Goal: Task Accomplishment & Management: Use online tool/utility

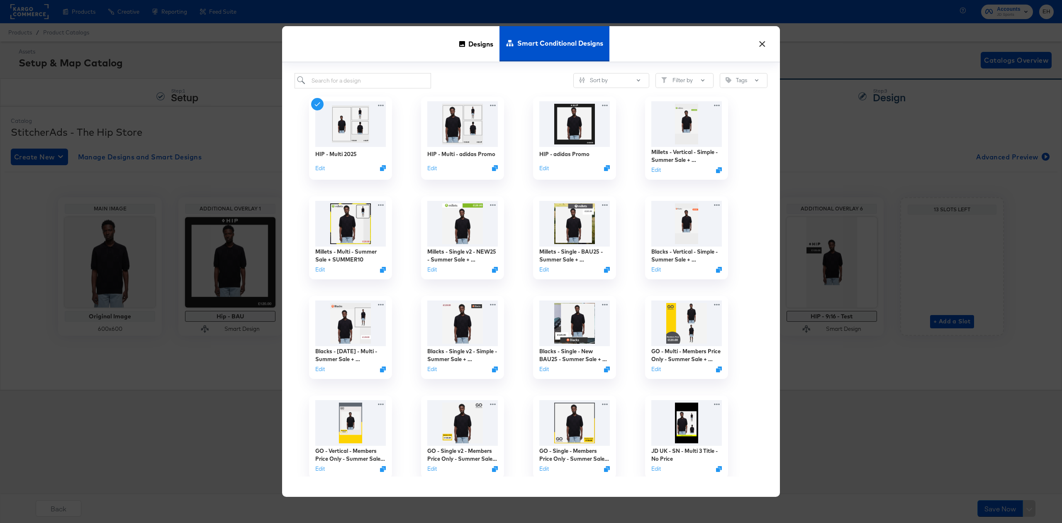
click at [762, 40] on button "×" at bounding box center [761, 41] width 15 height 15
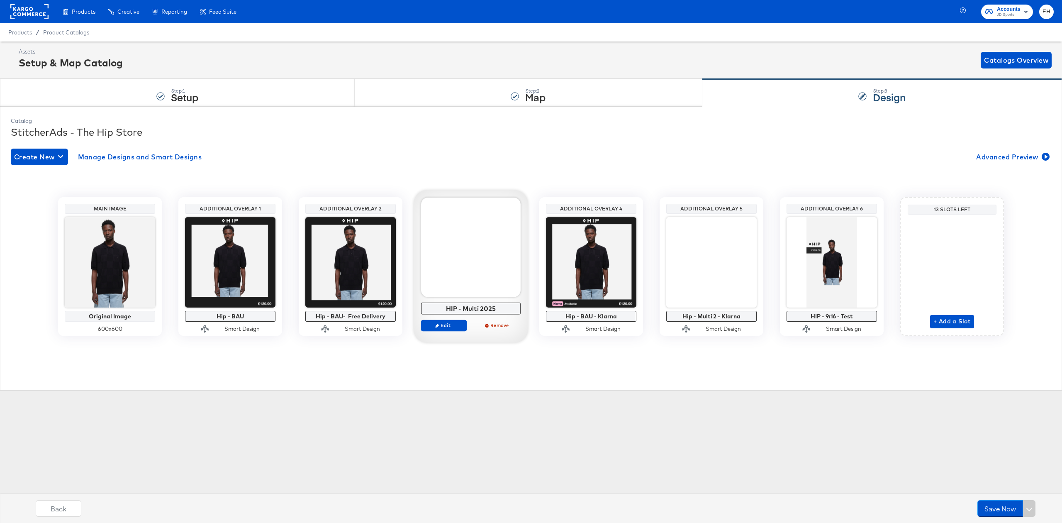
click at [455, 273] on div at bounding box center [471, 247] width 100 height 100
click at [458, 275] on div at bounding box center [471, 247] width 100 height 100
click at [438, 327] on icon "button" at bounding box center [437, 326] width 4 height 4
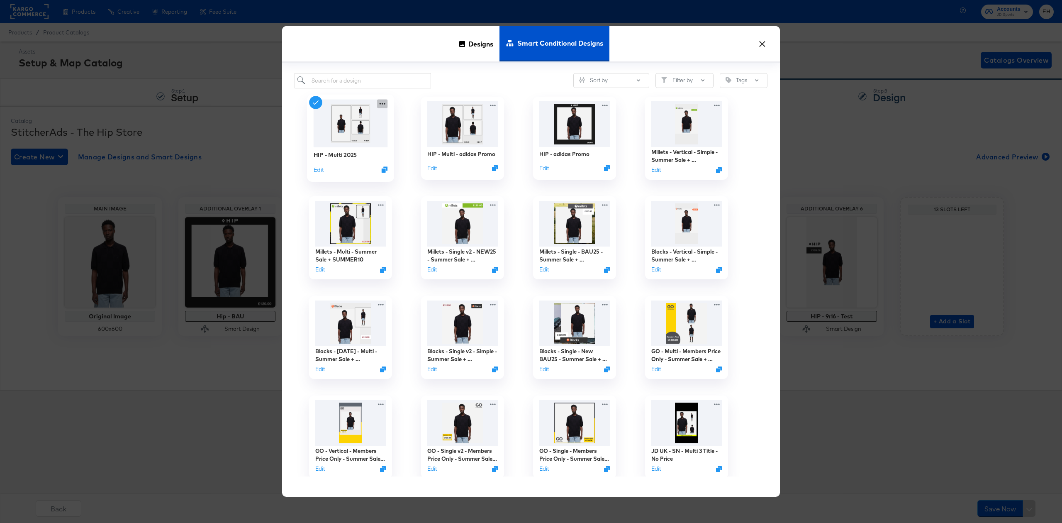
click at [381, 99] on div at bounding box center [382, 103] width 10 height 9
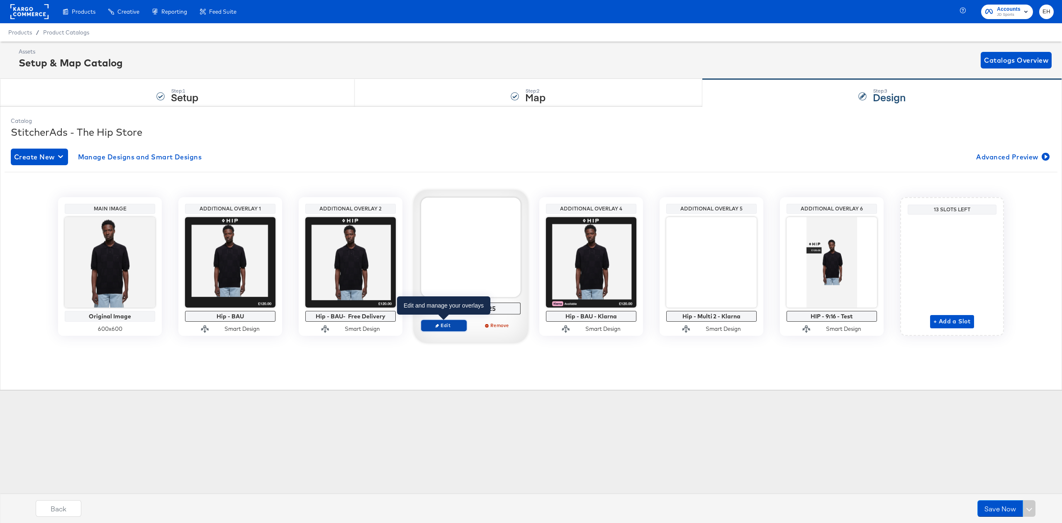
click at [443, 327] on span "Edit" at bounding box center [444, 325] width 38 height 6
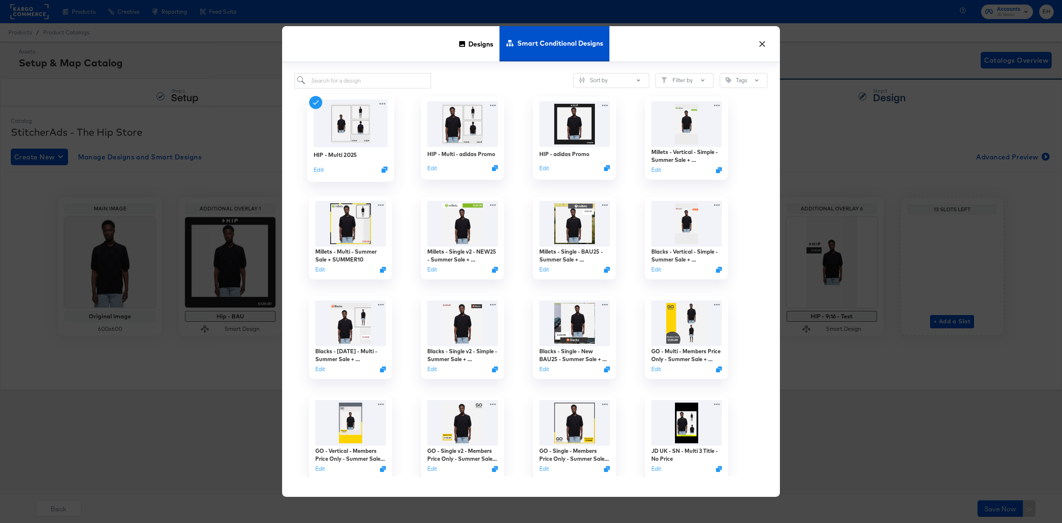
click at [324, 170] on div "Edit" at bounding box center [351, 169] width 74 height 8
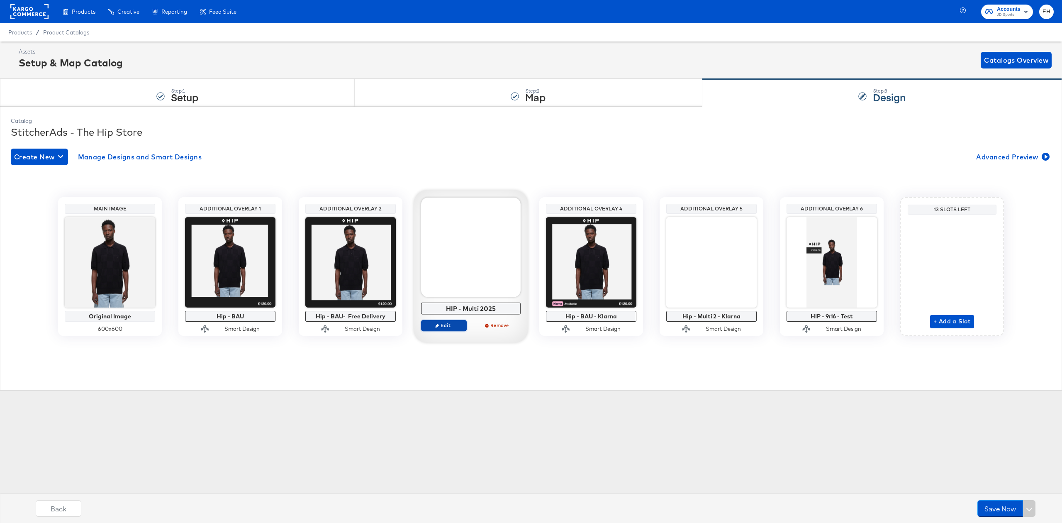
click at [432, 324] on span "Edit" at bounding box center [444, 325] width 38 height 6
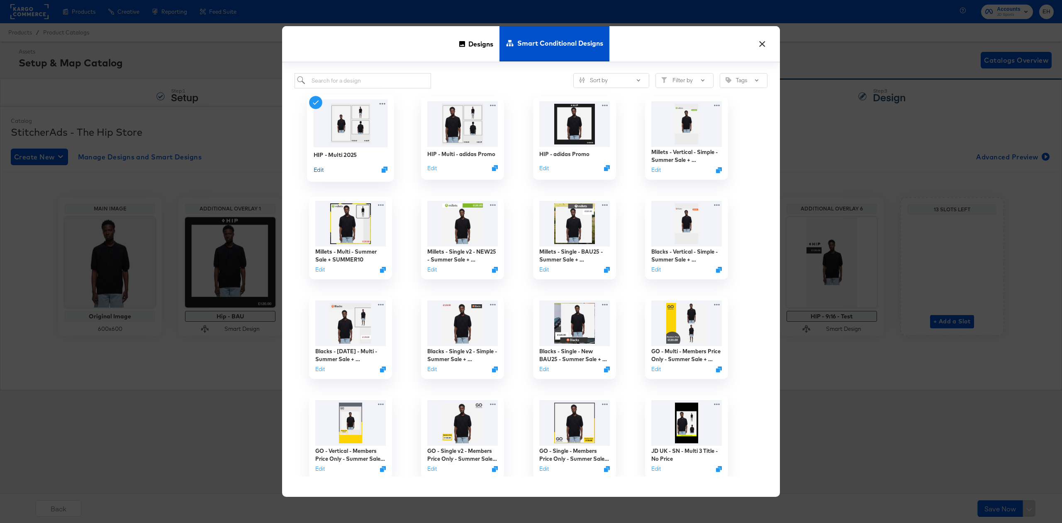
click at [318, 168] on button "Edit" at bounding box center [319, 169] width 10 height 8
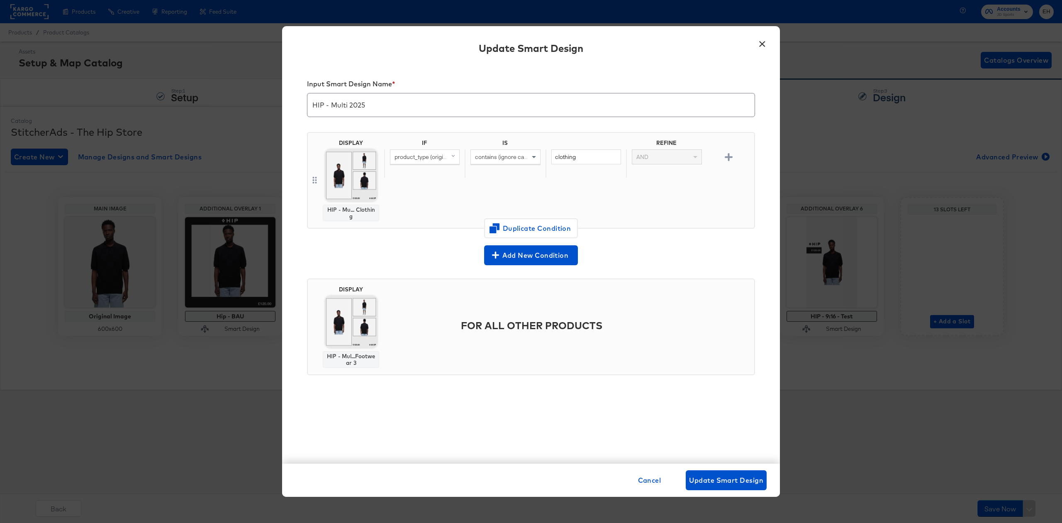
click at [352, 173] on body "Products Creative Reporting Feed Suite Accounts JD Sports EH Products / Product…" at bounding box center [531, 261] width 1062 height 523
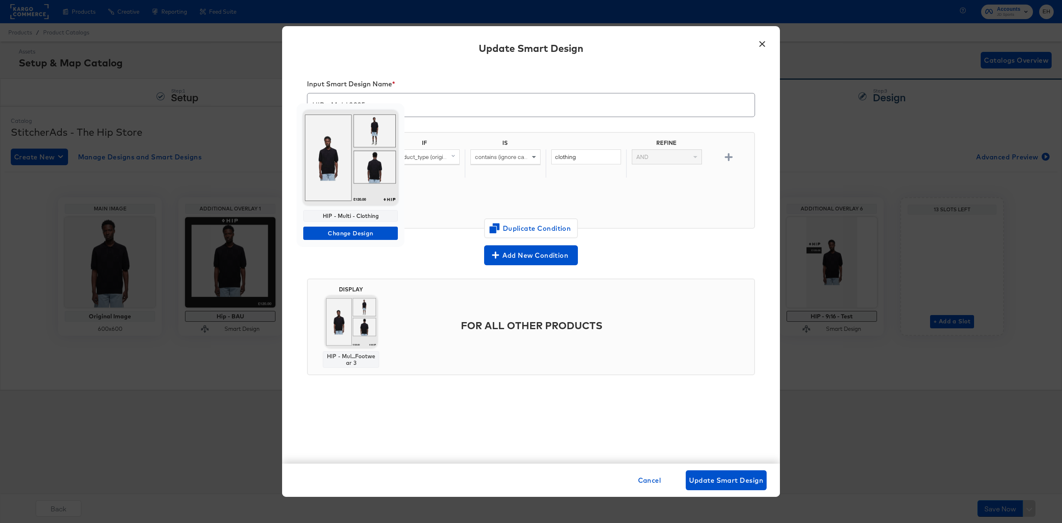
click at [350, 173] on img at bounding box center [350, 157] width 95 height 95
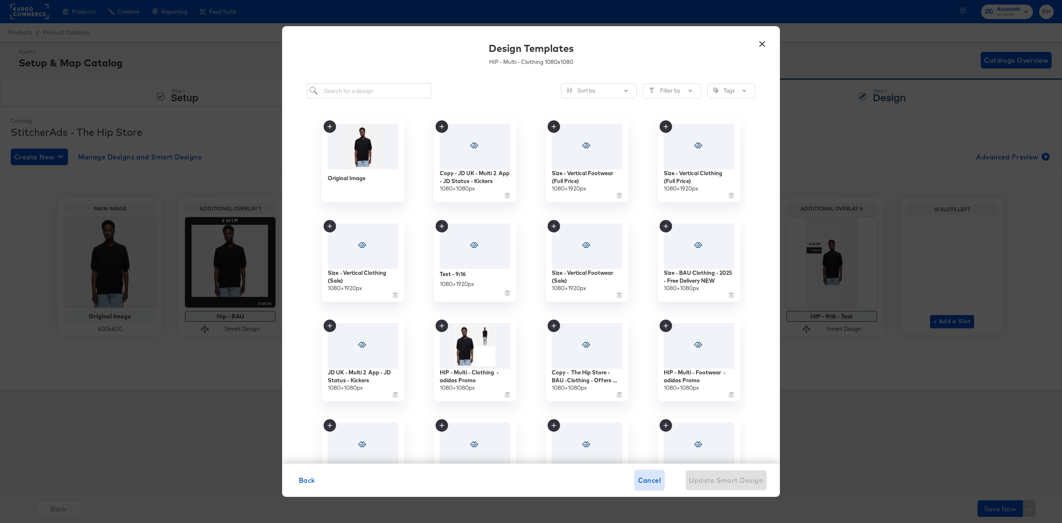
click at [638, 475] on span "Cancel" at bounding box center [649, 480] width 23 height 12
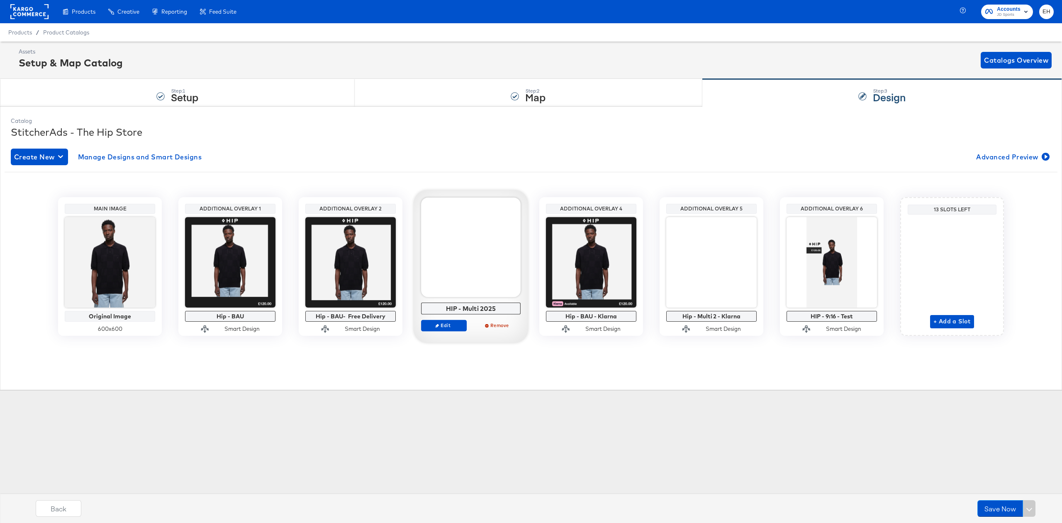
click at [465, 254] on div at bounding box center [471, 247] width 100 height 100
click at [446, 322] on span "Edit" at bounding box center [444, 325] width 38 height 6
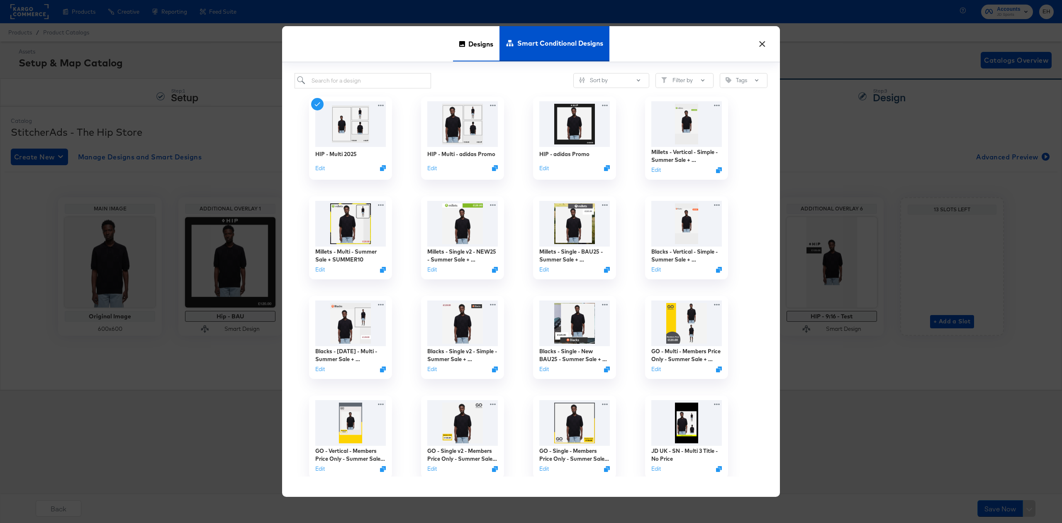
click at [483, 49] on span "Designs" at bounding box center [480, 44] width 25 height 37
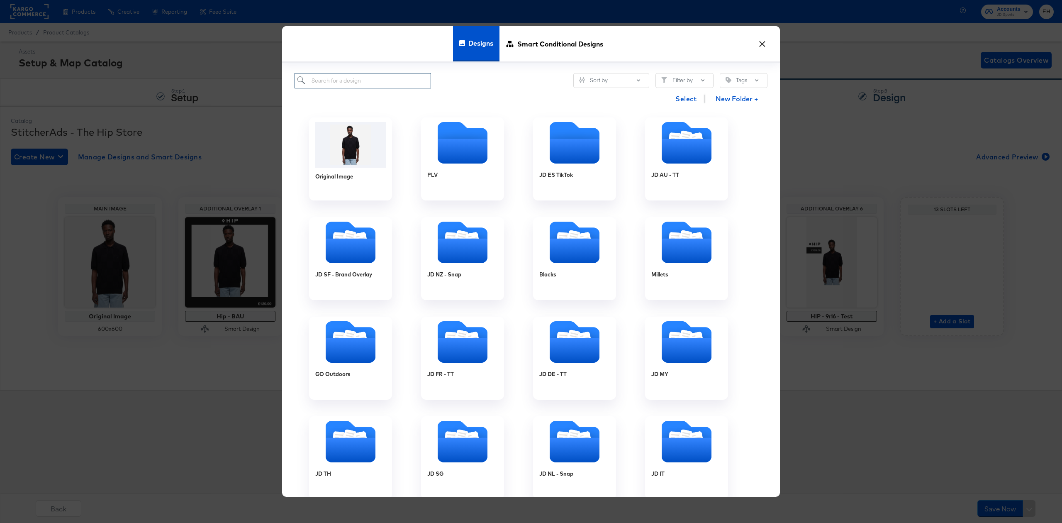
click at [367, 85] on input "search" at bounding box center [362, 80] width 136 height 15
click at [548, 29] on span "Smart Conditional Designs" at bounding box center [560, 44] width 86 height 37
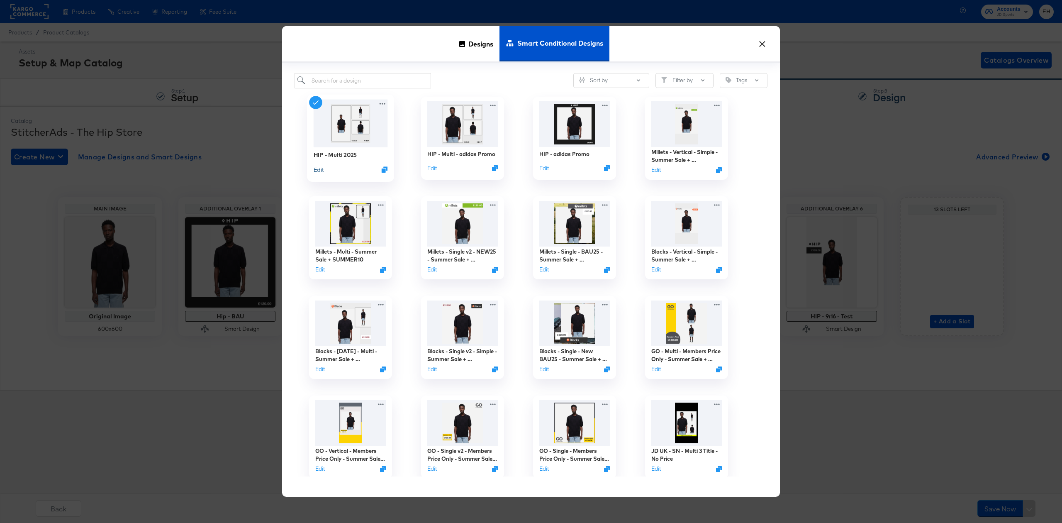
click at [318, 170] on button "Edit" at bounding box center [319, 169] width 10 height 8
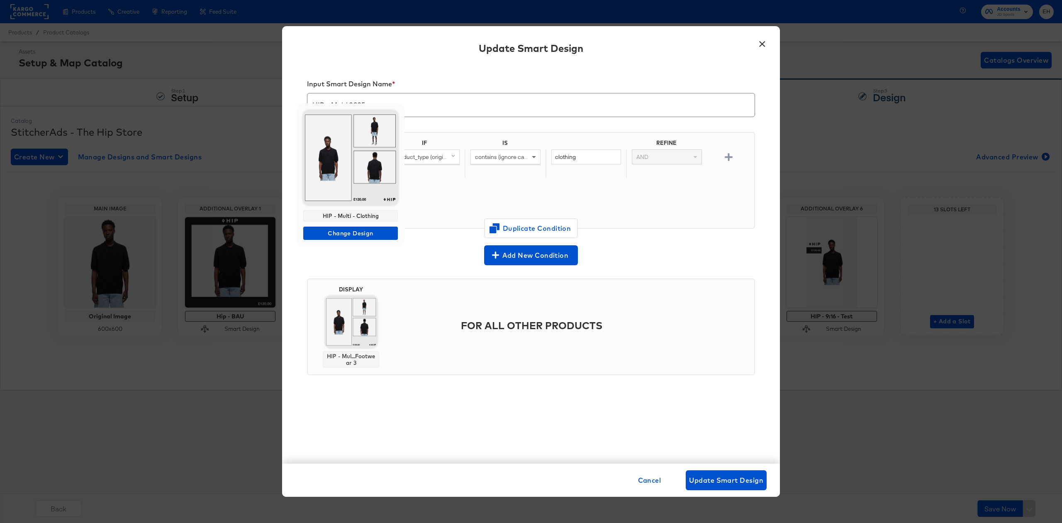
drag, startPoint x: 378, startPoint y: 213, endPoint x: 312, endPoint y: 217, distance: 66.4
click at [312, 217] on div "HIP - Multi - Clothing" at bounding box center [350, 216] width 95 height 12
copy div "HIP - Multi - Clothing"
click at [356, 217] on div "HIP - Multi - Clothing" at bounding box center [350, 216] width 95 height 12
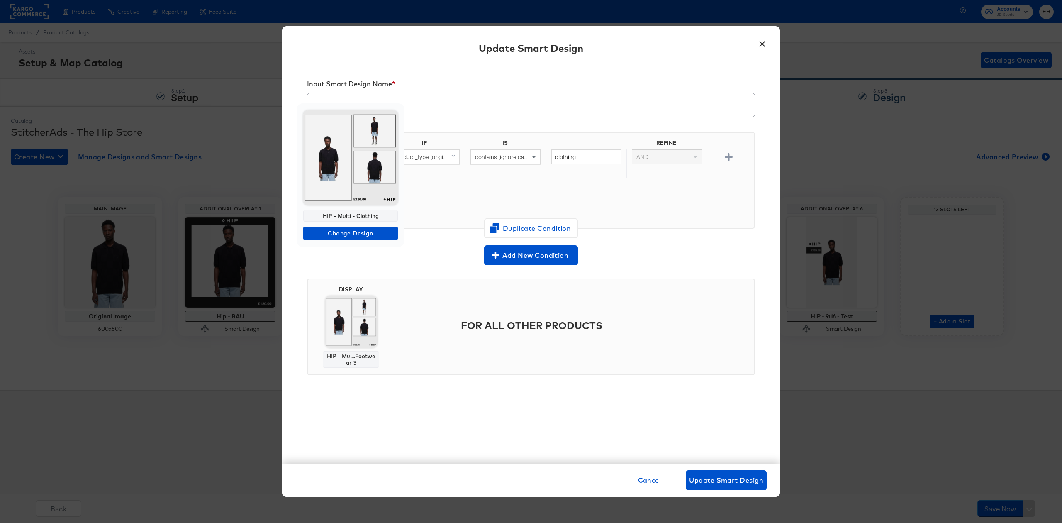
click at [356, 217] on div "HIP - Multi - Clothing" at bounding box center [350, 216] width 95 height 12
copy div "HIP - Multi - Clothing"
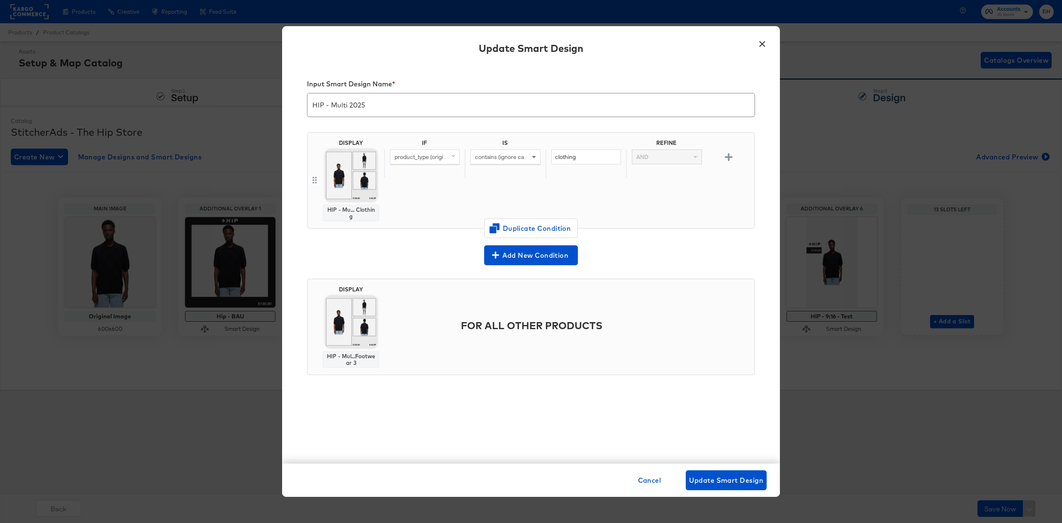
click at [760, 41] on button "×" at bounding box center [761, 41] width 15 height 15
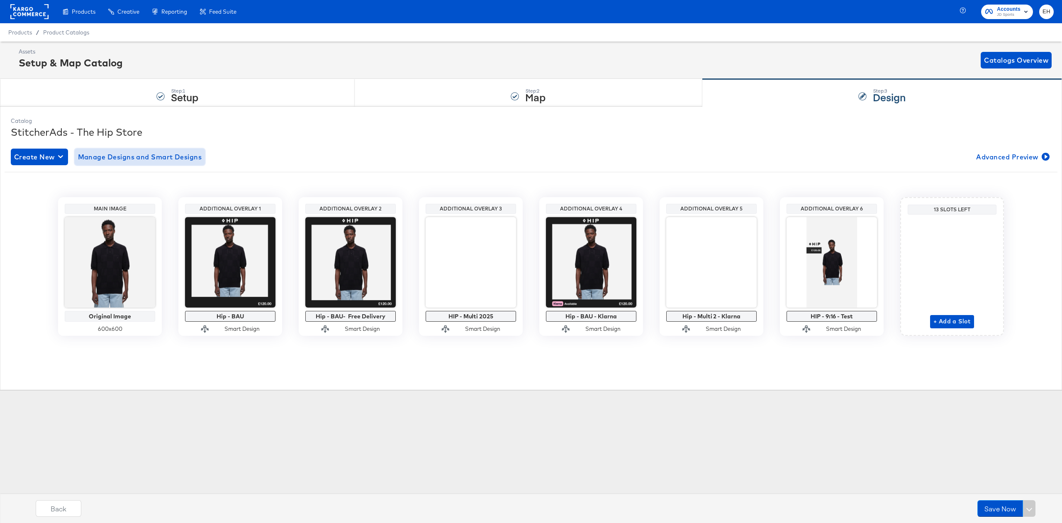
click at [157, 158] on span "Manage Designs and Smart Designs" at bounding box center [140, 157] width 124 height 12
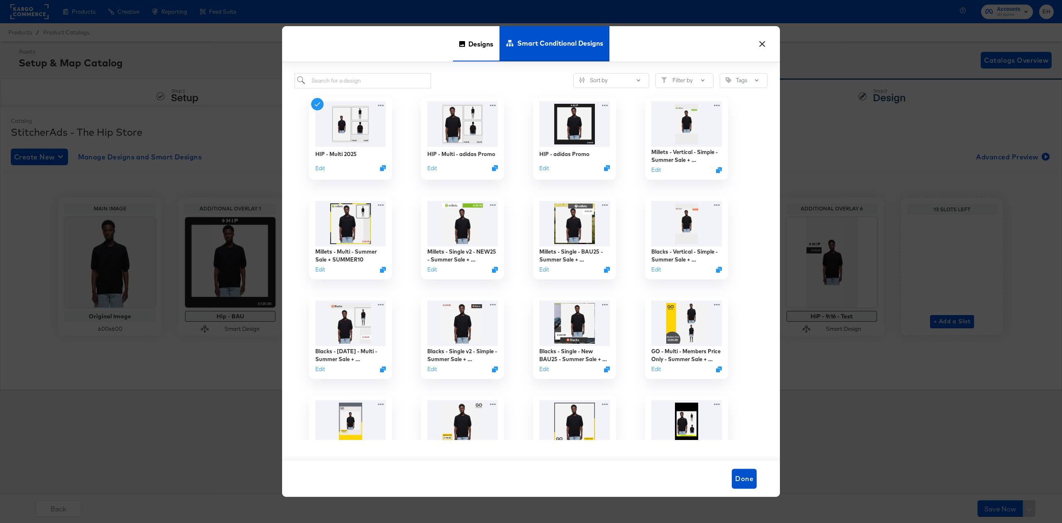
click at [470, 46] on span "Designs" at bounding box center [480, 44] width 25 height 37
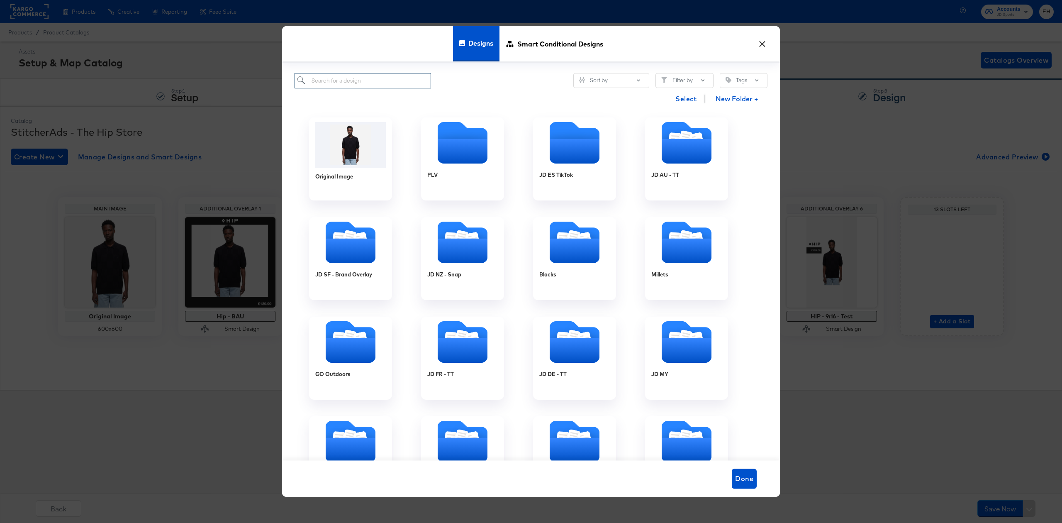
click at [355, 80] on input "search" at bounding box center [362, 80] width 136 height 15
paste input "HIP - Multi - Clothing"
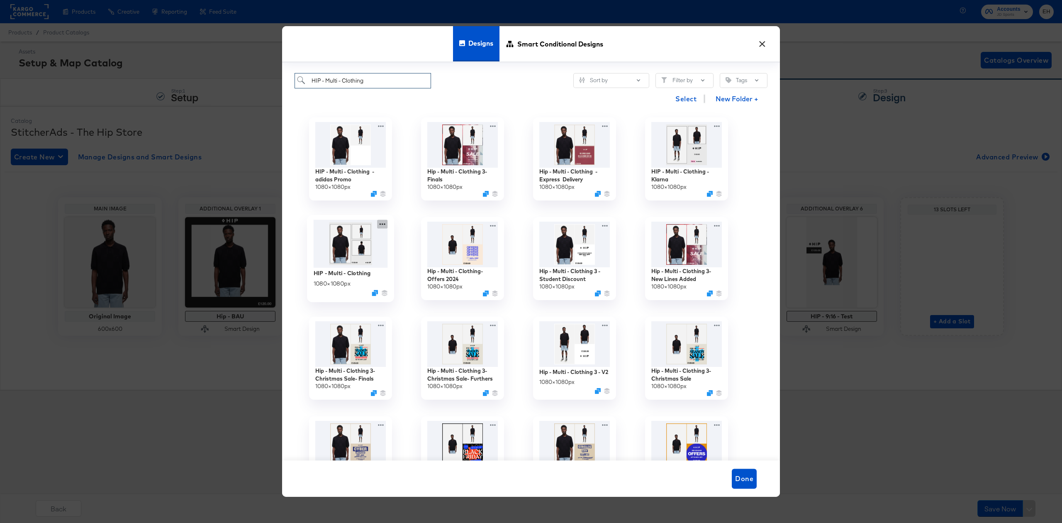
click at [382, 224] on icon at bounding box center [382, 224] width 10 height 9
type input "HIP - Multi - Clothing"
click at [421, 243] on div "Advanced Preview Advanced Preview" at bounding box center [421, 243] width 0 height 0
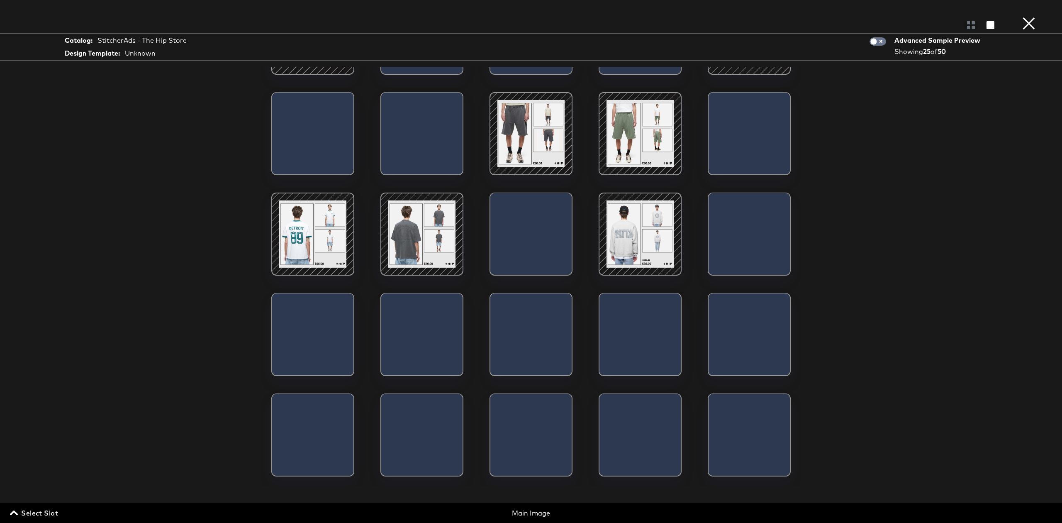
scroll to position [108, 0]
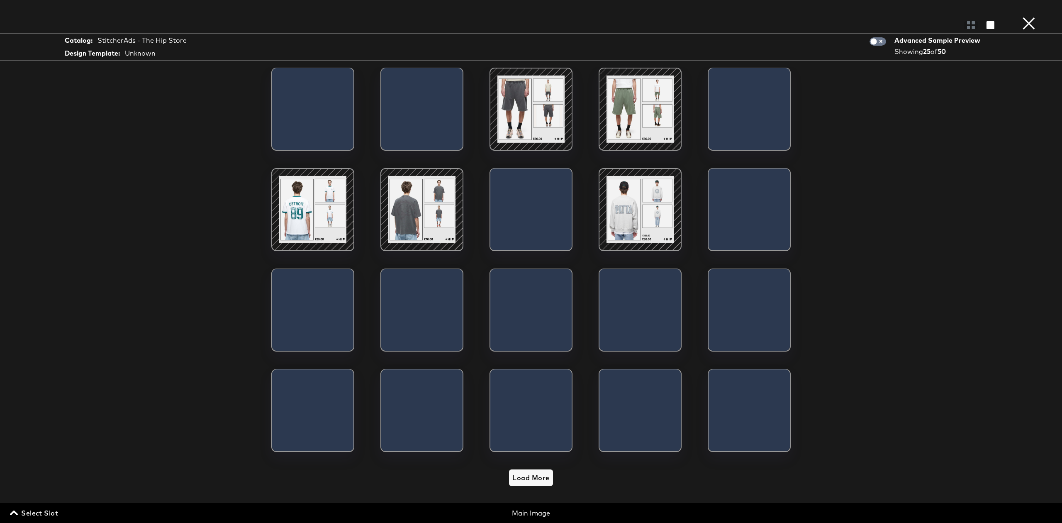
click at [1029, 17] on button "×" at bounding box center [1028, 8] width 17 height 17
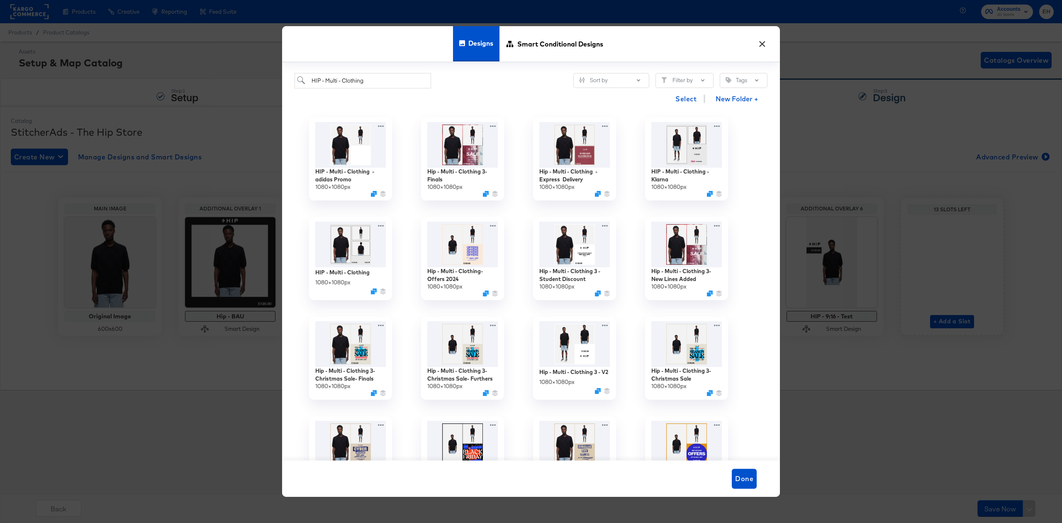
click at [761, 46] on button "×" at bounding box center [761, 41] width 15 height 15
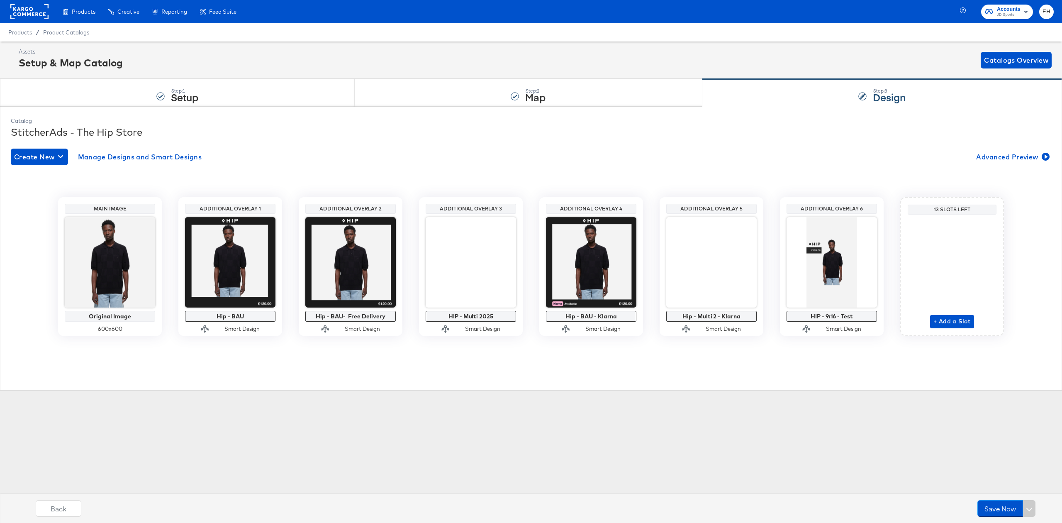
click at [618, 407] on div "Products Creative Reporting Feed Suite Accounts JD Sports EH Products / Product…" at bounding box center [531, 261] width 1062 height 523
click at [1005, 158] on span "Advanced Preview" at bounding box center [1012, 157] width 72 height 12
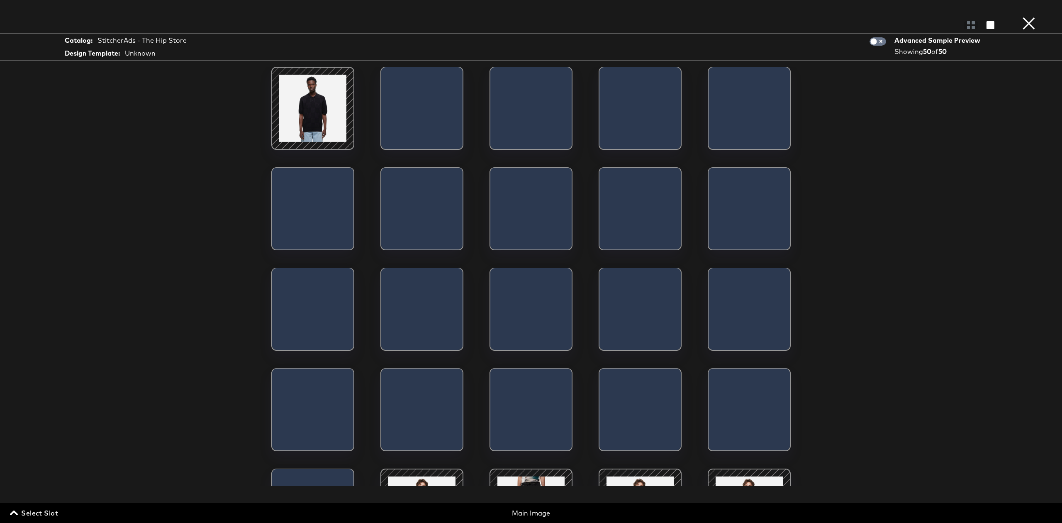
click at [1024, 15] on button "×" at bounding box center [1028, 8] width 17 height 17
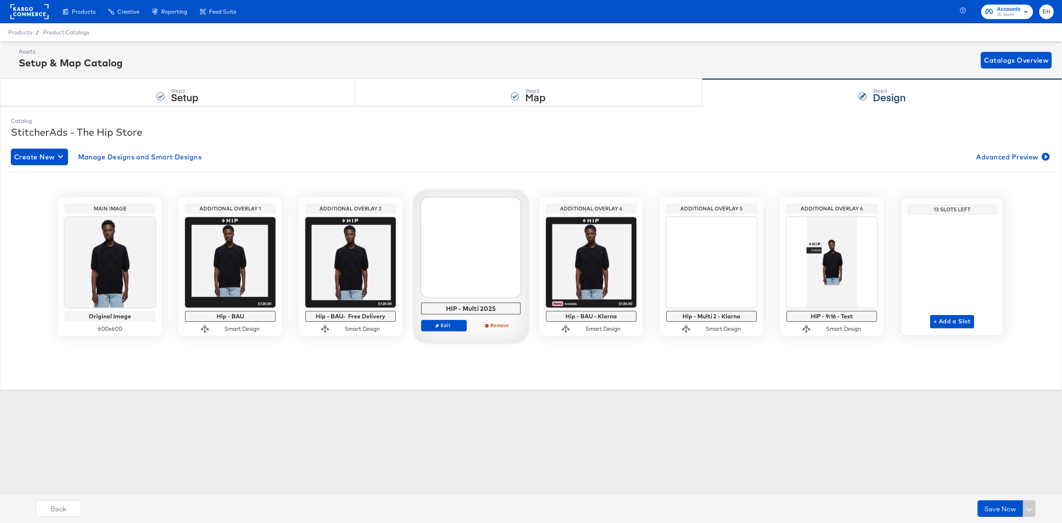
click at [477, 269] on div at bounding box center [471, 247] width 100 height 100
click at [478, 236] on div at bounding box center [471, 247] width 100 height 100
click at [481, 292] on div at bounding box center [471, 247] width 100 height 100
drag, startPoint x: 481, startPoint y: 290, endPoint x: 463, endPoint y: 268, distance: 29.0
click at [463, 268] on div at bounding box center [471, 247] width 100 height 100
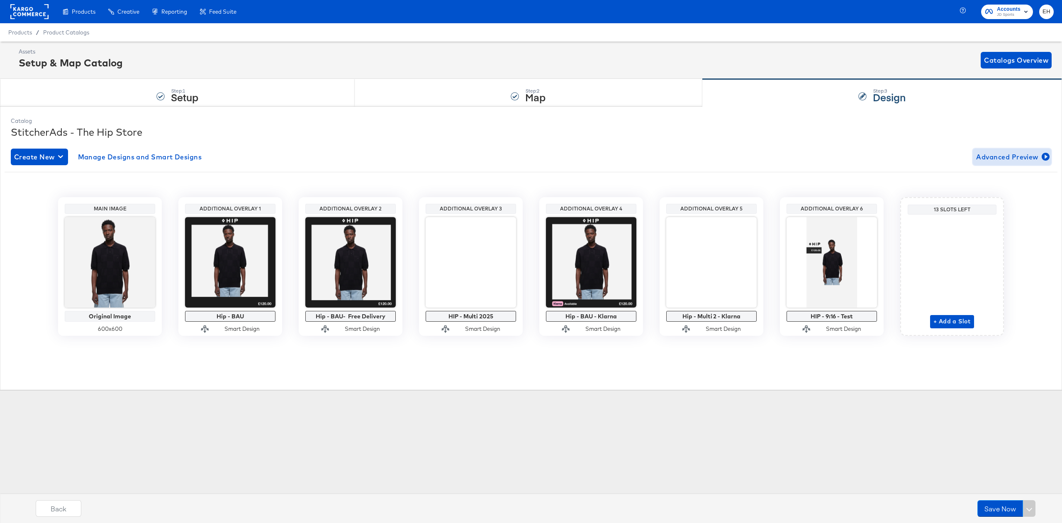
click at [1016, 161] on span "Advanced Preview" at bounding box center [1012, 157] width 72 height 12
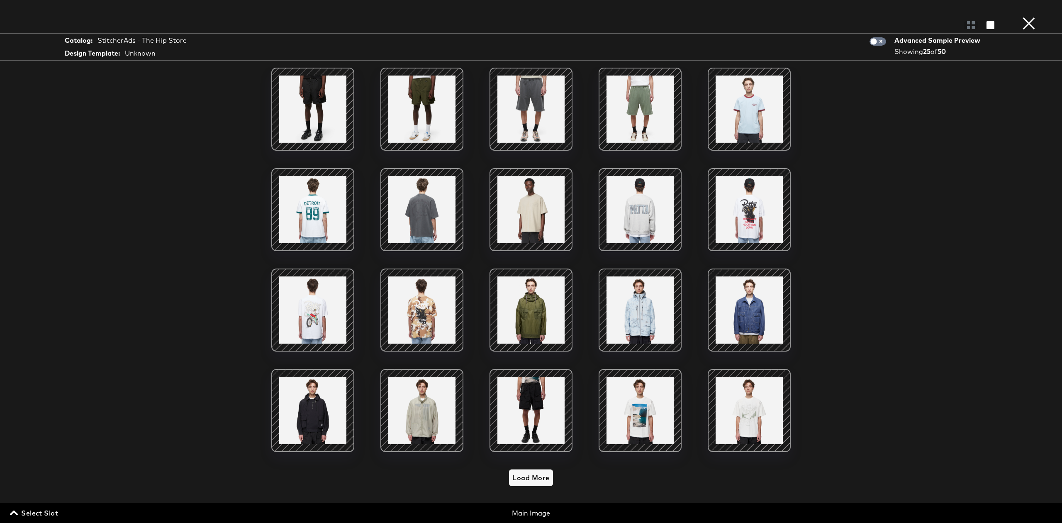
click at [1034, 17] on button "×" at bounding box center [1028, 8] width 17 height 17
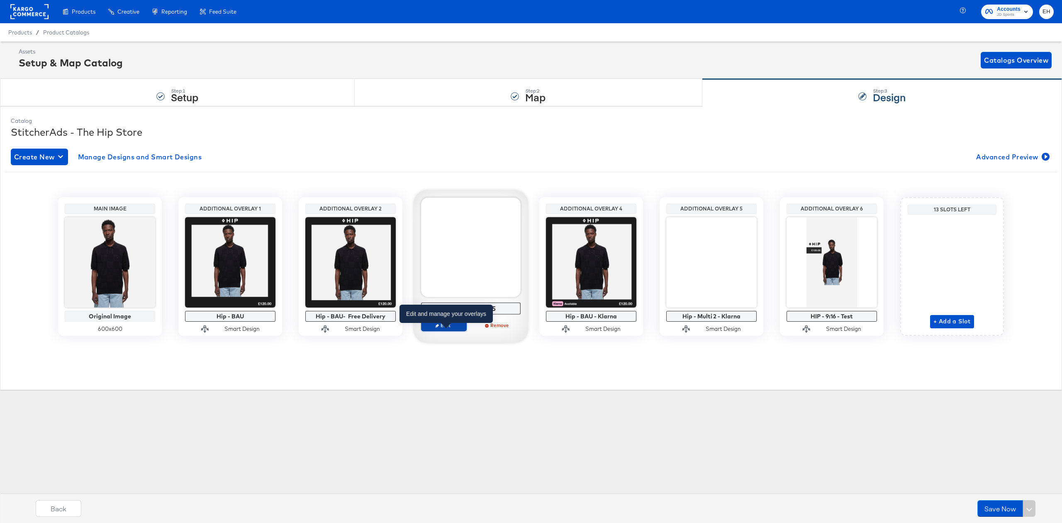
click at [440, 328] on span "Edit" at bounding box center [444, 325] width 38 height 6
